Goal: Navigation & Orientation: Find specific page/section

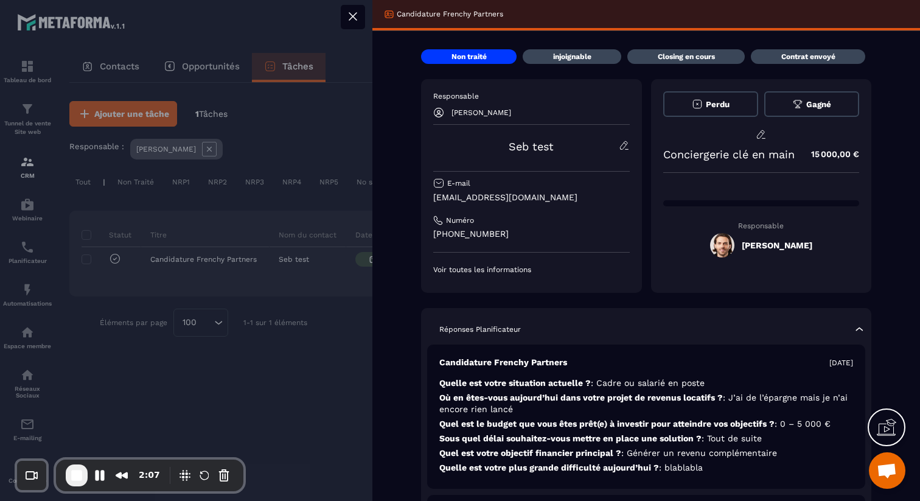
click at [362, 13] on button at bounding box center [353, 17] width 24 height 24
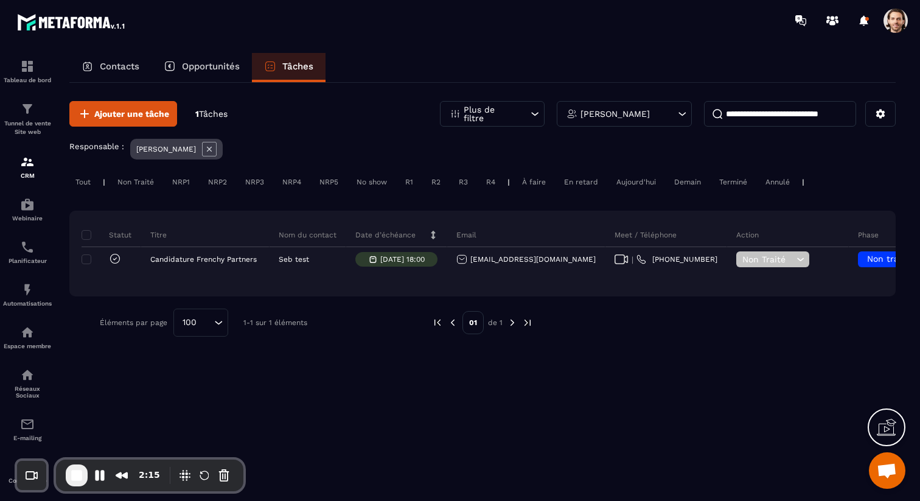
click at [202, 149] on icon at bounding box center [209, 149] width 15 height 15
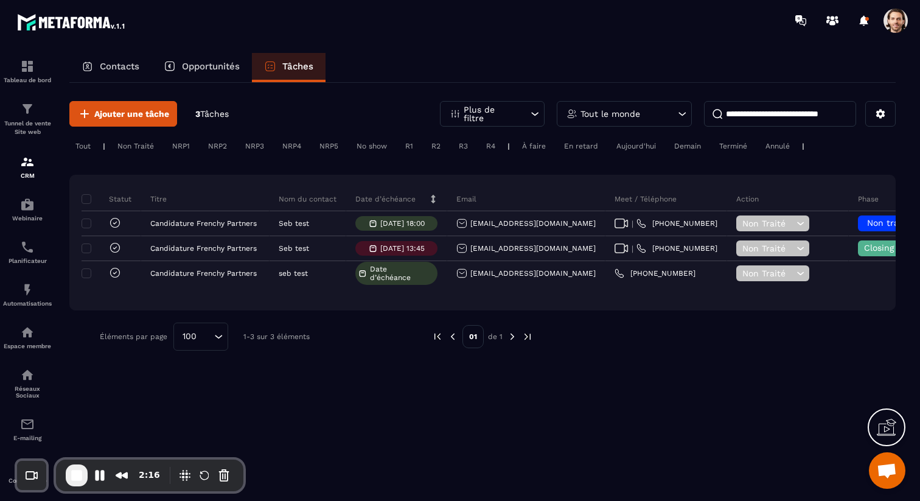
click at [674, 105] on div "Tout le monde" at bounding box center [624, 114] width 135 height 26
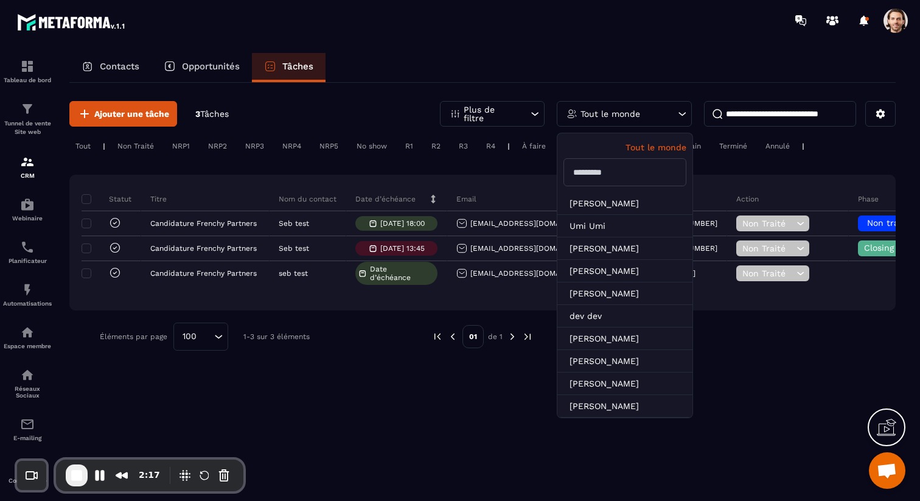
click at [410, 384] on div "Ajouter une tâche 3 Tâches Plus de filtre Tout le monde Tout le monde Lara D [P…" at bounding box center [482, 291] width 827 height 416
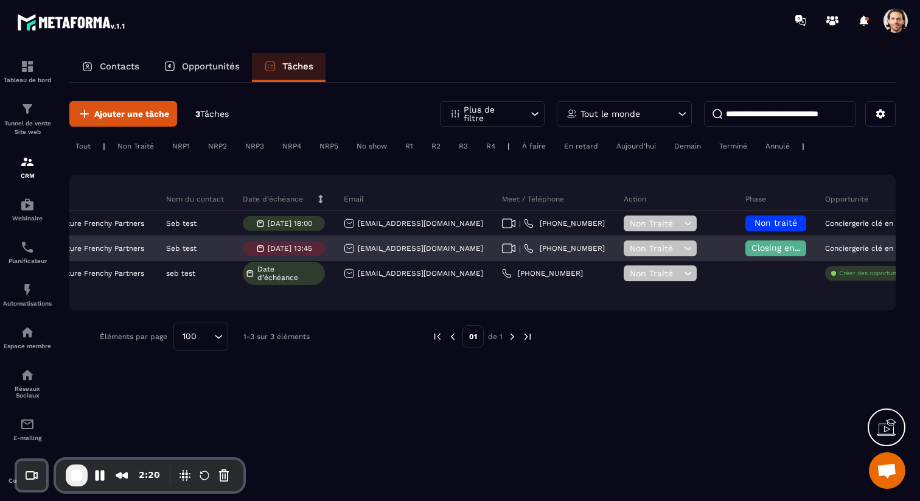
scroll to position [0, 10]
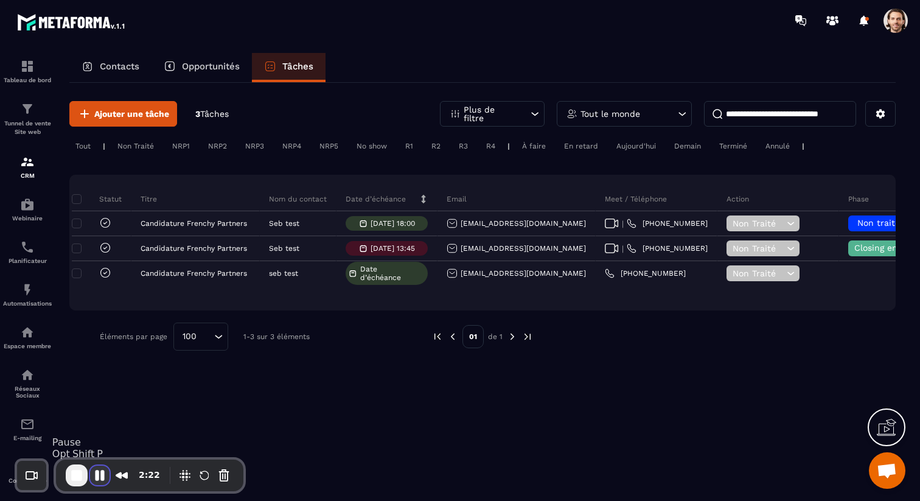
click at [100, 475] on button "Pause Recording" at bounding box center [99, 475] width 19 height 19
click at [102, 474] on span "Play Recording" at bounding box center [98, 475] width 15 height 15
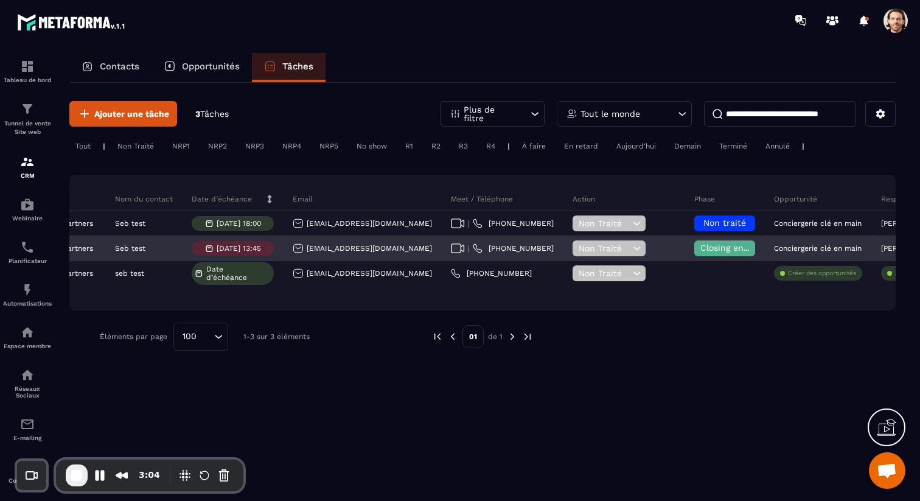
scroll to position [0, 0]
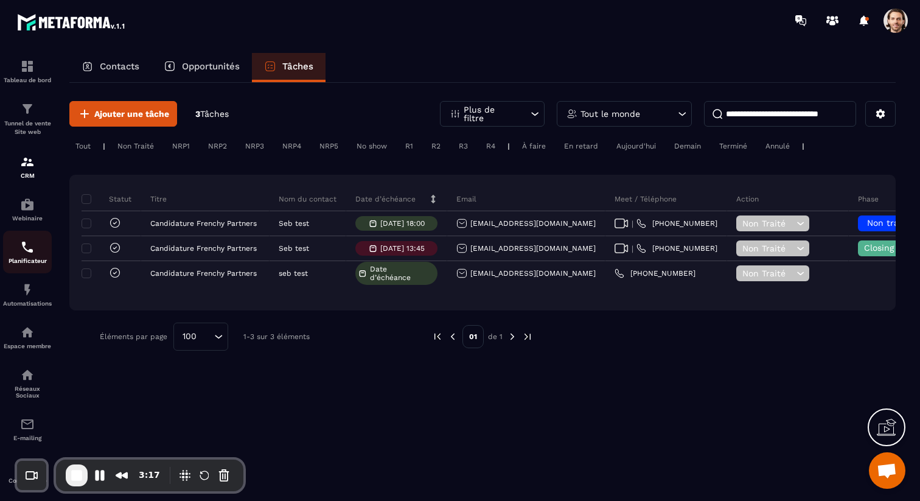
click at [32, 258] on div "Planificateur" at bounding box center [27, 252] width 49 height 24
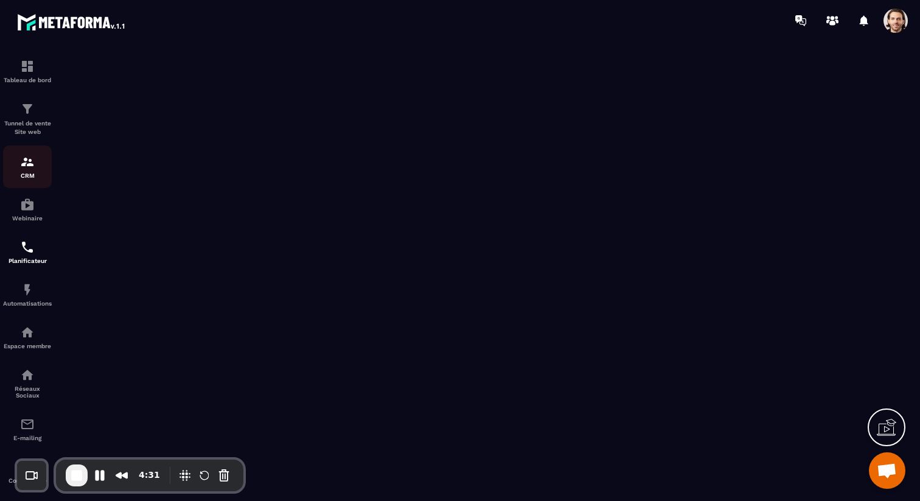
click at [29, 170] on div "CRM" at bounding box center [27, 167] width 49 height 24
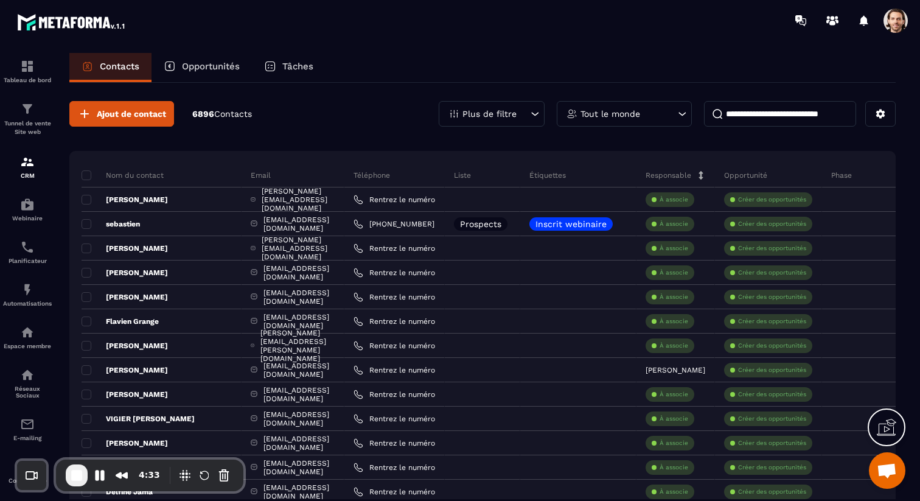
click at [299, 65] on p "Tâches" at bounding box center [297, 66] width 31 height 11
